Goal: Find contact information: Find contact information

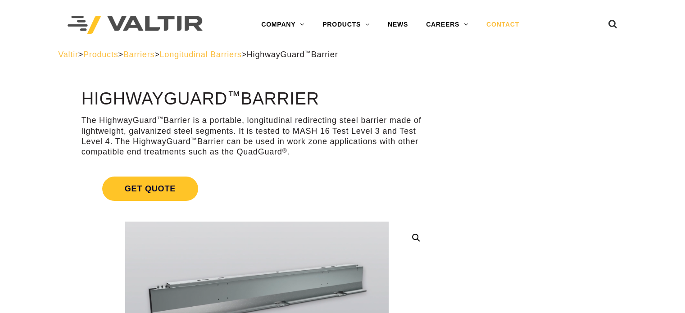
click at [492, 24] on link "CONTACT" at bounding box center [502, 25] width 51 height 18
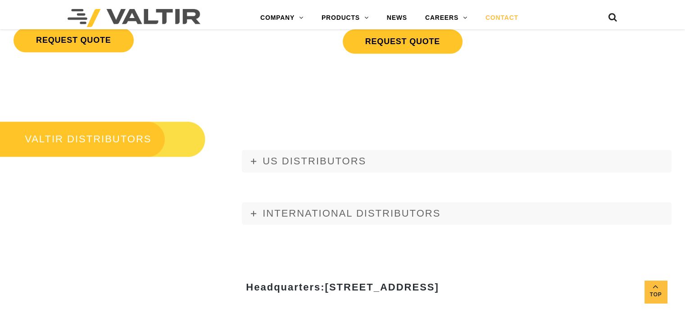
scroll to position [987, 0]
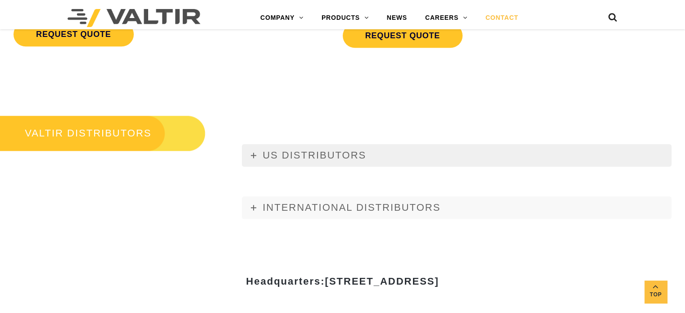
click at [517, 154] on link "US DISTRIBUTORS" at bounding box center [457, 155] width 430 height 23
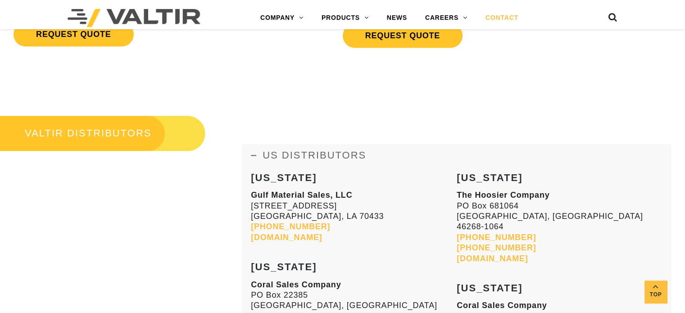
scroll to position [1408, 0]
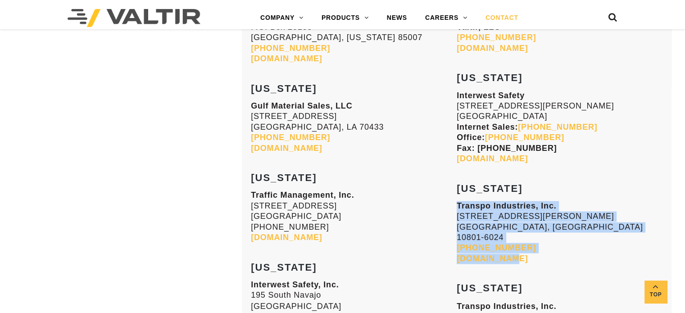
drag, startPoint x: 456, startPoint y: 174, endPoint x: 512, endPoint y: 213, distance: 68.0
click at [512, 213] on p "Transpo Industries, Inc. [STREET_ADDRESS][PERSON_NAME] [PHONE_NUMBER] [DOMAIN_N…" at bounding box center [560, 232] width 206 height 63
copy p "Transpo Industries, Inc. [STREET_ADDRESS][PERSON_NAME] [PHONE_NUMBER] [DOMAIN_N…"
